Goal: Task Accomplishment & Management: Manage account settings

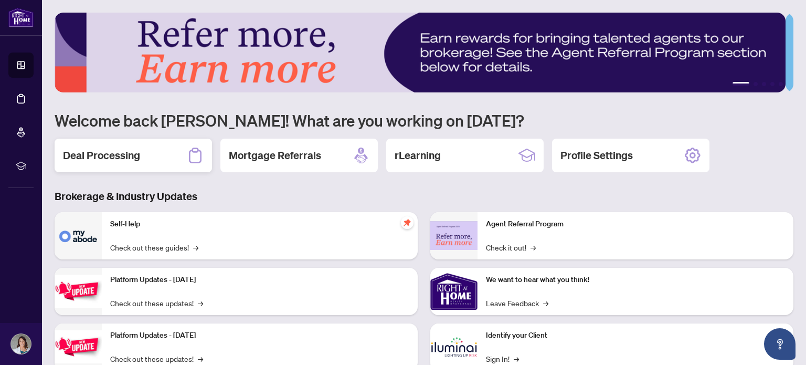
click at [155, 165] on div "Deal Processing" at bounding box center [133, 156] width 157 height 34
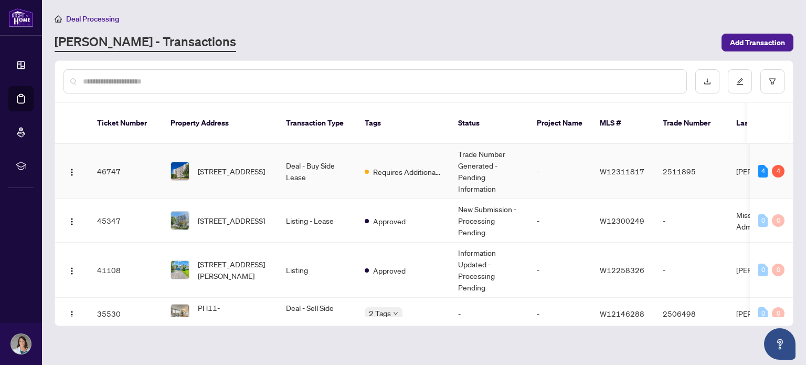
click at [387, 175] on td "Requires Additional Docs" at bounding box center [402, 171] width 93 height 55
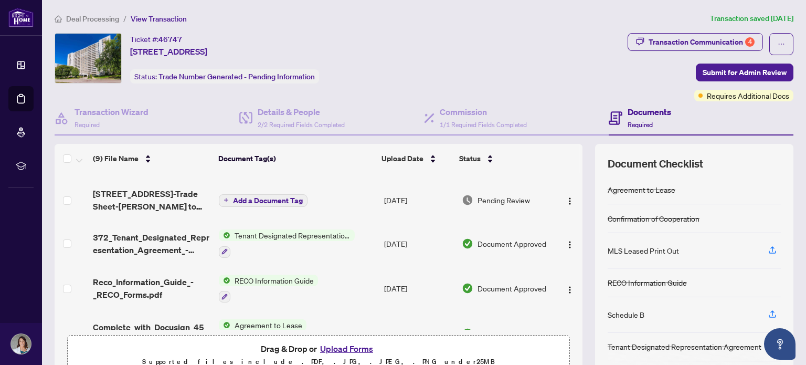
scroll to position [157, 0]
click at [342, 346] on button "Upload Forms" at bounding box center [346, 349] width 59 height 14
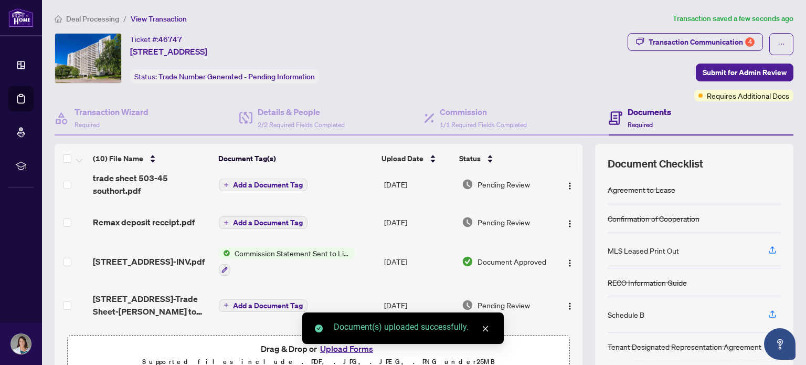
scroll to position [0, 0]
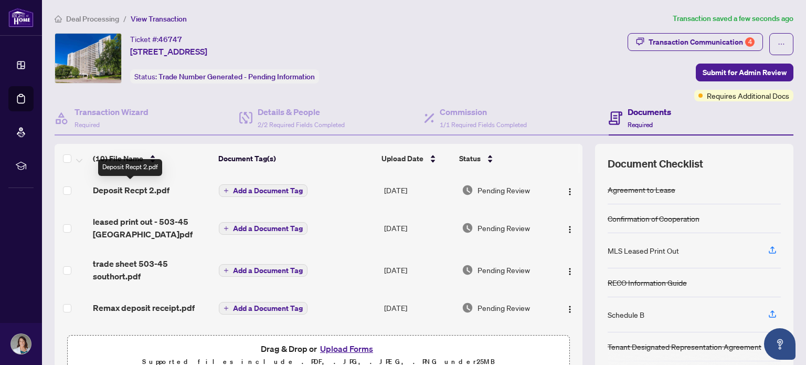
click at [150, 185] on span "Deposit Recpt 2.pdf" at bounding box center [131, 190] width 77 height 13
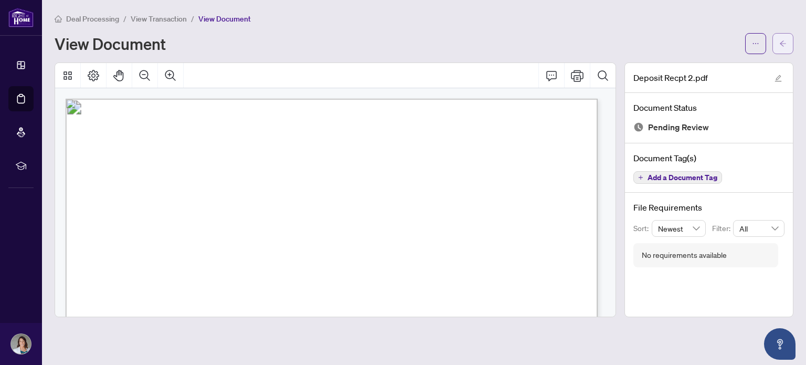
click at [777, 42] on button "button" at bounding box center [782, 43] width 21 height 21
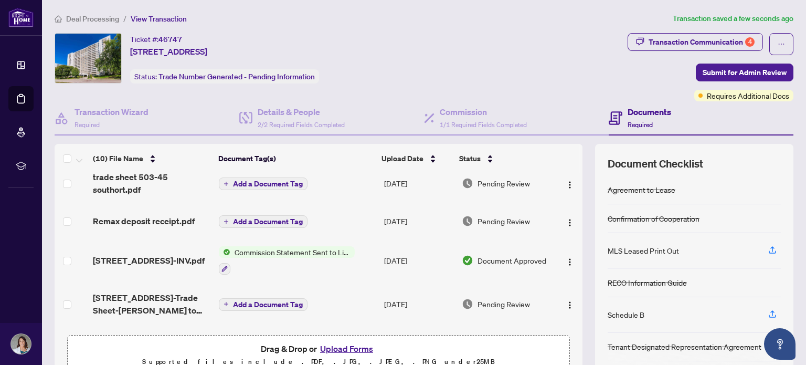
scroll to position [105, 0]
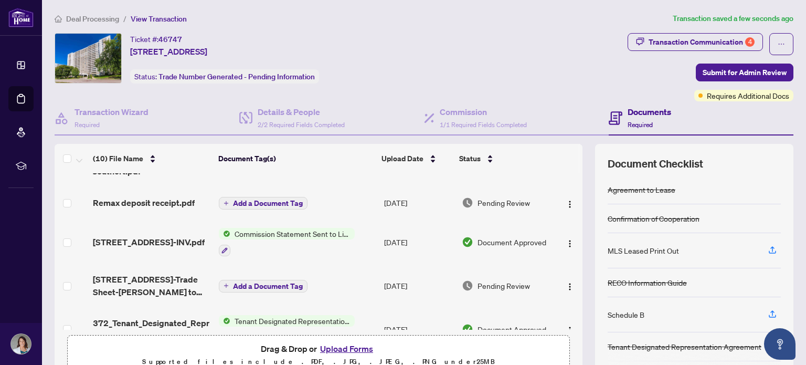
click at [278, 236] on span "Commission Statement Sent to Listing Brokerage" at bounding box center [292, 234] width 124 height 12
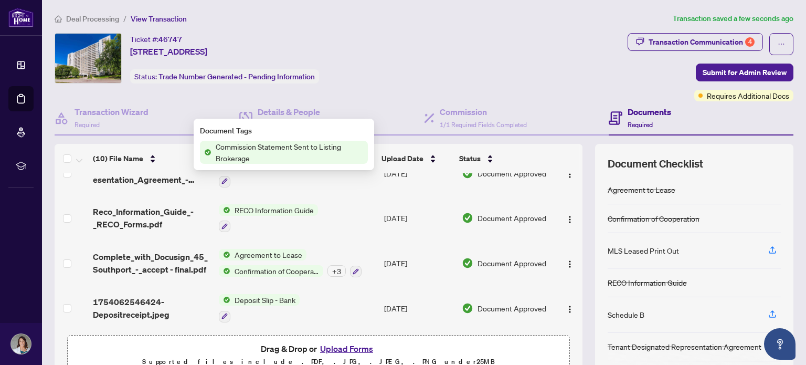
scroll to position [0, 0]
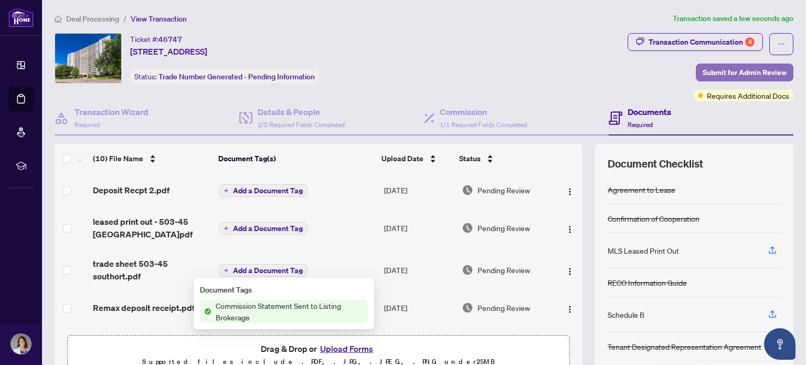
click at [721, 70] on span "Submit for Admin Review" at bounding box center [745, 72] width 84 height 17
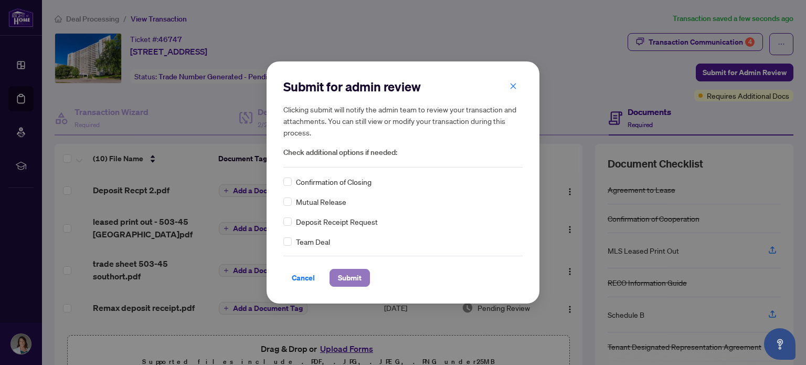
click at [346, 269] on span "Submit" at bounding box center [350, 277] width 24 height 17
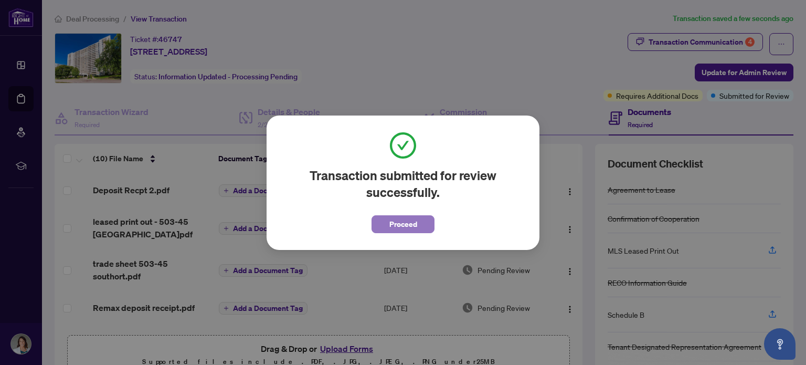
click at [405, 226] on span "Proceed" at bounding box center [403, 224] width 28 height 17
